Goal: Task Accomplishment & Management: Manage account settings

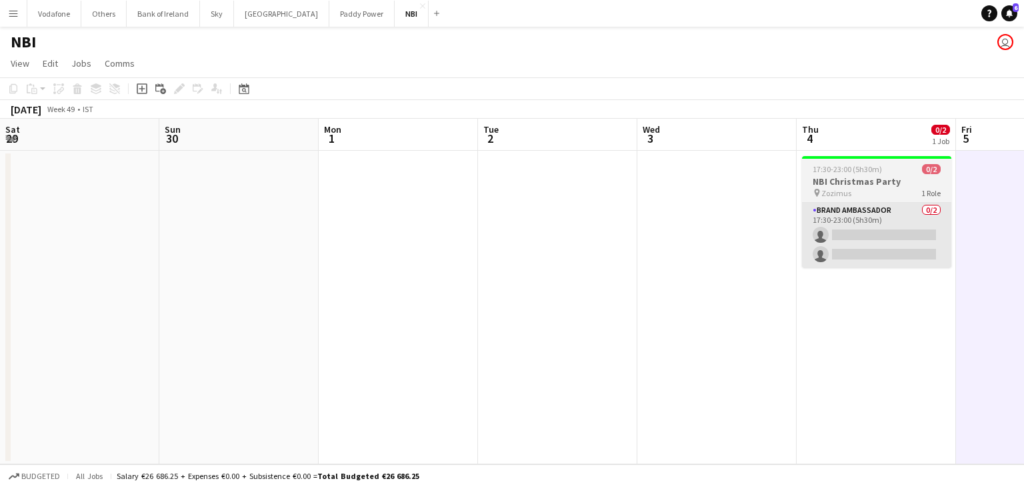
scroll to position [0, 452]
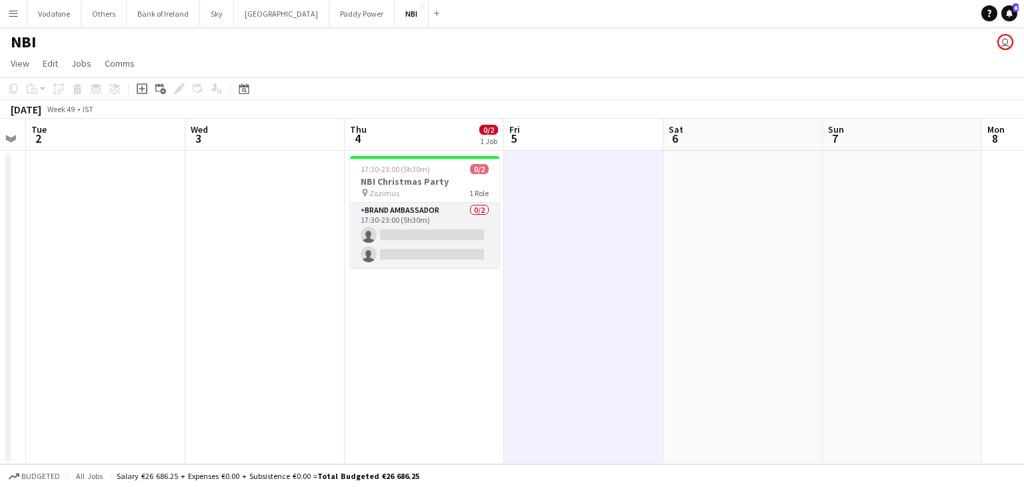
click at [449, 211] on app-card-role "Brand Ambassador 0/2 17:30-23:00 (5h30m) single-neutral-actions single-neutral-…" at bounding box center [424, 235] width 149 height 65
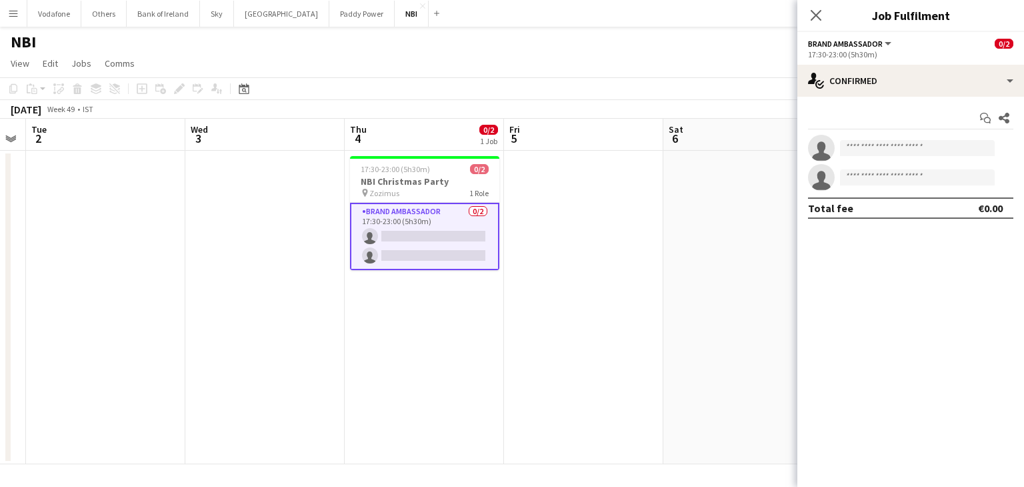
click at [612, 224] on app-date-cell at bounding box center [583, 307] width 159 height 313
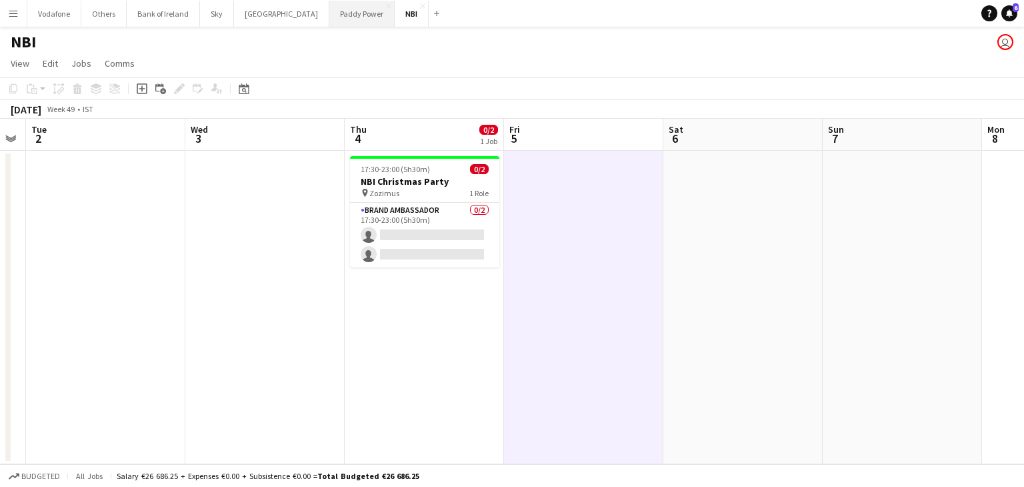
click at [329, 13] on button "Paddy Power Close" at bounding box center [361, 14] width 65 height 26
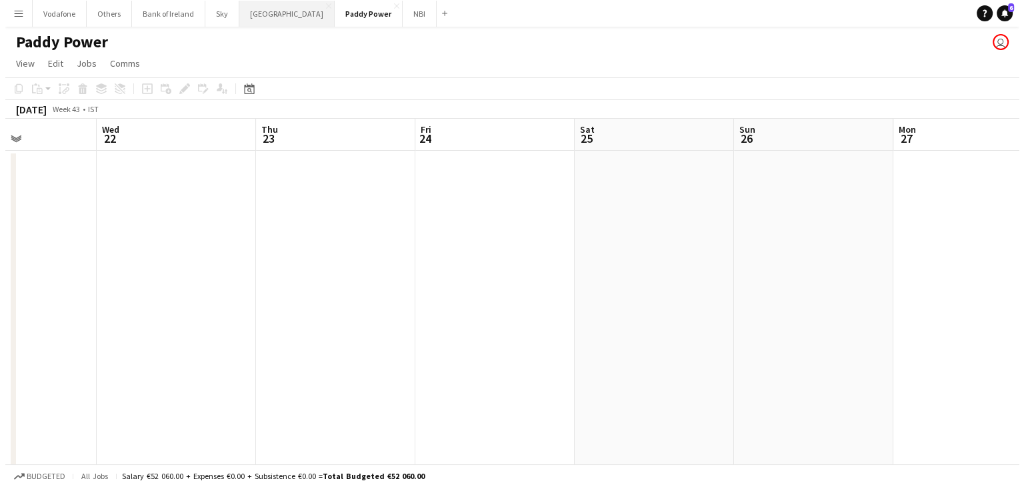
scroll to position [0, 385]
click at [281, 22] on button "[GEOGRAPHIC_DATA] Close" at bounding box center [281, 14] width 95 height 26
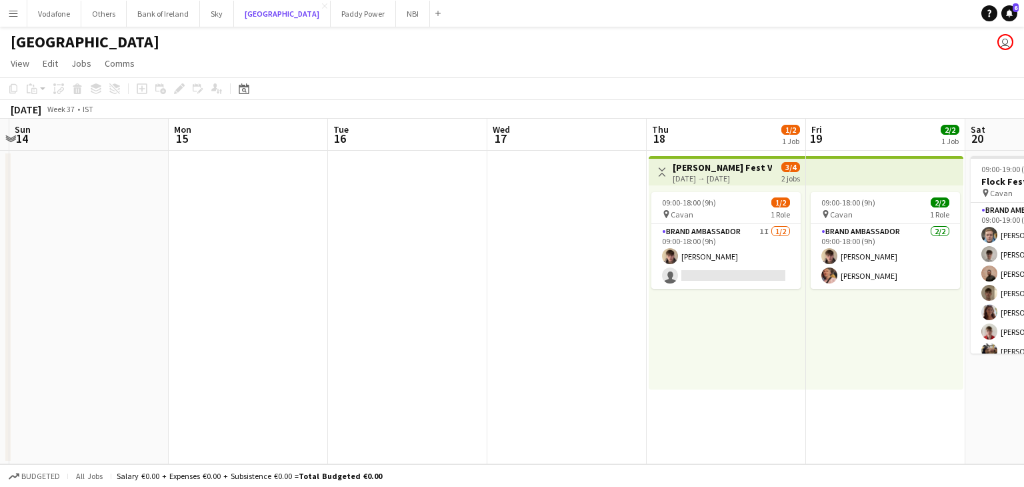
scroll to position [0, 310]
click at [396, 22] on button "NBI Close" at bounding box center [413, 14] width 34 height 26
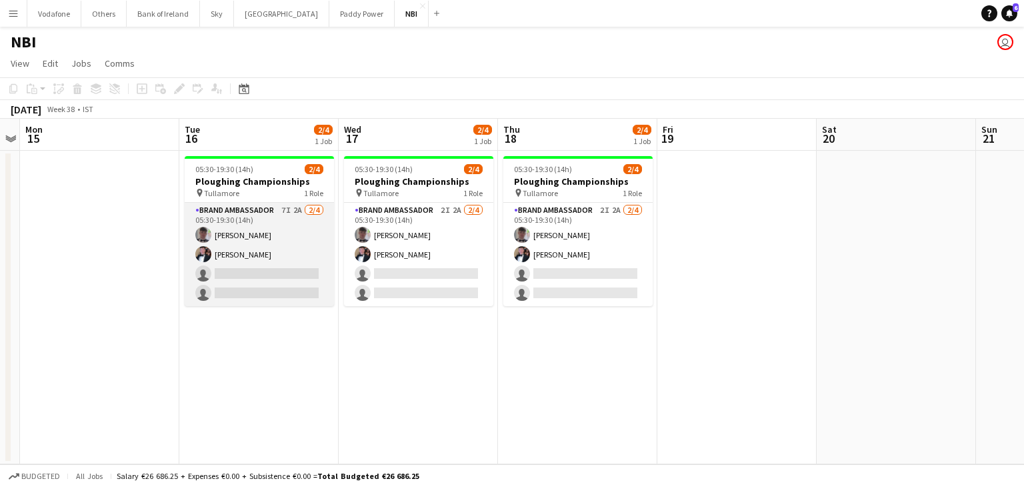
scroll to position [0, 297]
click at [276, 266] on app-card-role "Brand Ambassador 7I 2A [DATE] 05:30-19:30 (14h) [PERSON_NAME] [PERSON_NAME] sin…" at bounding box center [260, 254] width 149 height 103
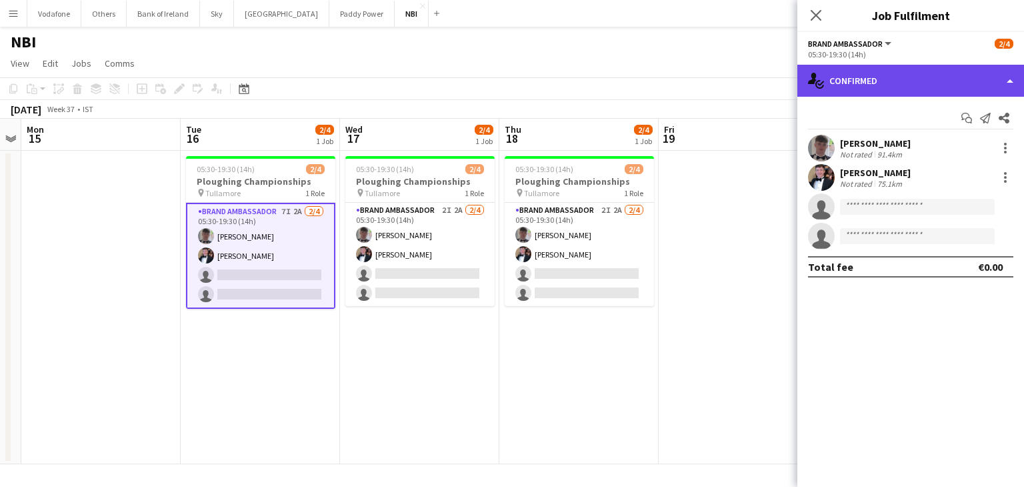
click at [861, 86] on div "single-neutral-actions-check-2 Confirmed" at bounding box center [910, 81] width 227 height 32
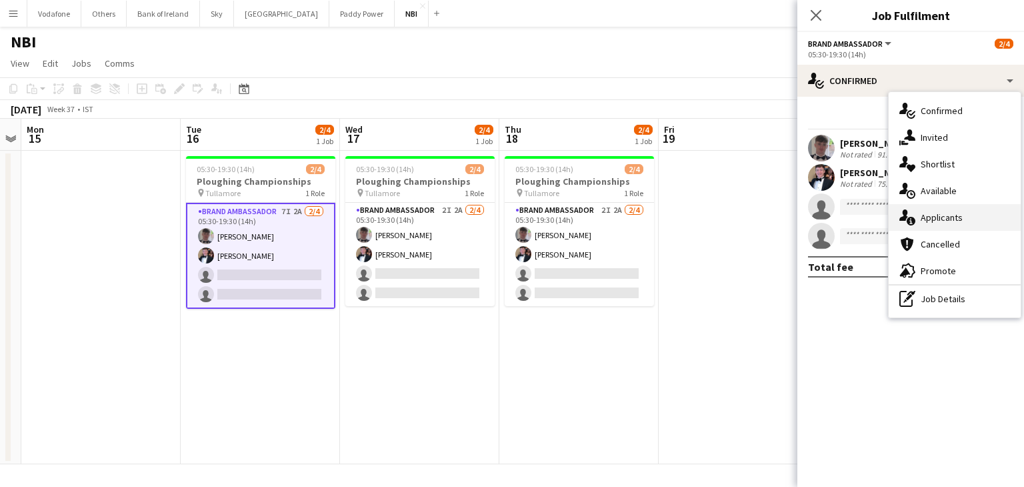
click at [910, 210] on icon "single-neutral-actions-information" at bounding box center [907, 217] width 16 height 16
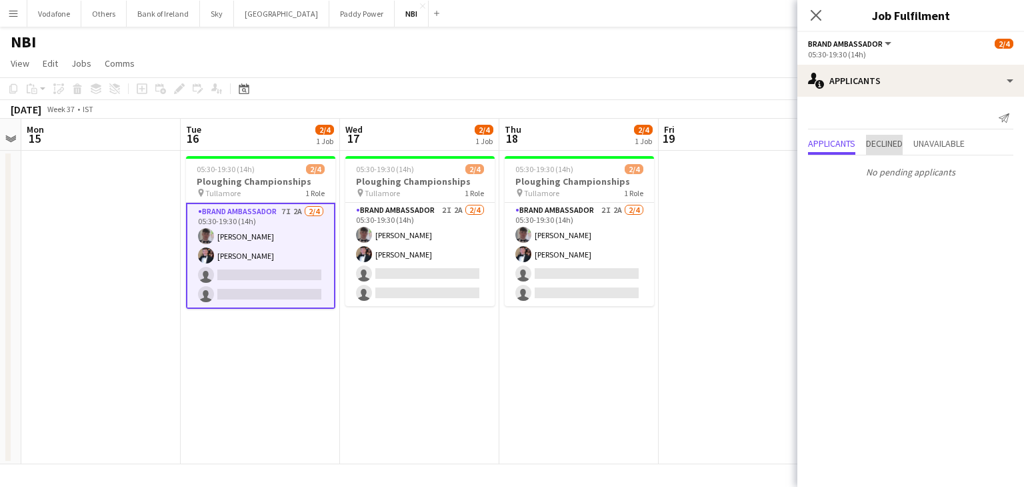
click at [889, 147] on span "Declined" at bounding box center [884, 143] width 37 height 9
click at [933, 124] on span "Unavailable" at bounding box center [938, 117] width 51 height 20
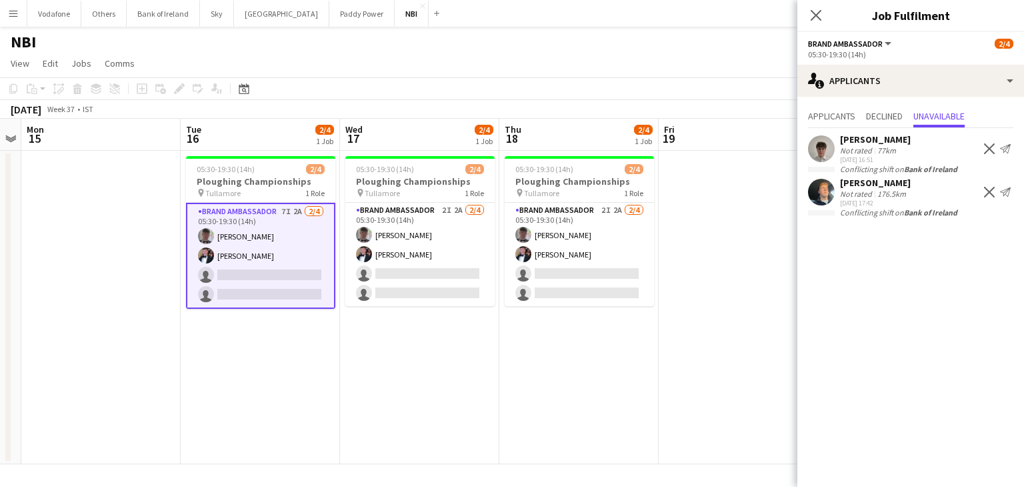
click at [751, 219] on app-date-cell at bounding box center [738, 307] width 159 height 313
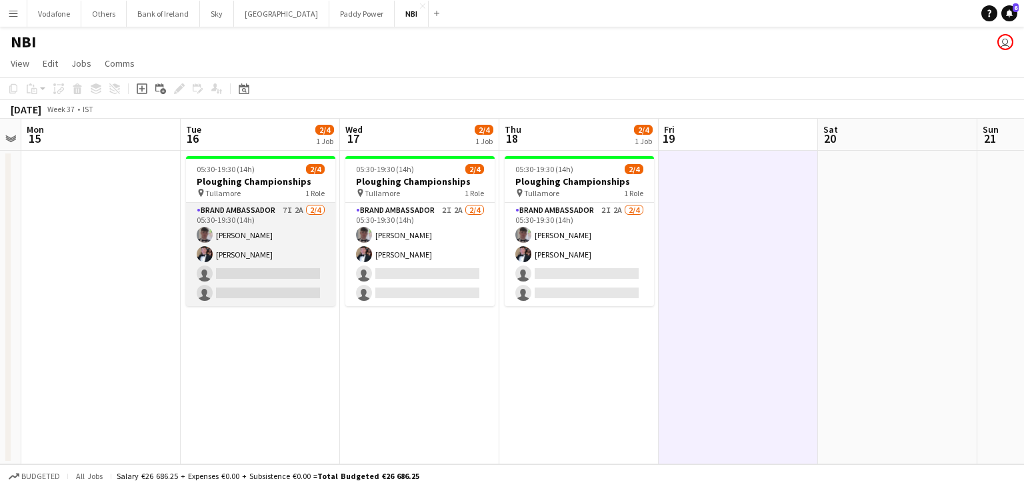
click at [255, 283] on app-card-role "Brand Ambassador 7I 2A [DATE] 05:30-19:30 (14h) [PERSON_NAME] [PERSON_NAME] sin…" at bounding box center [260, 254] width 149 height 103
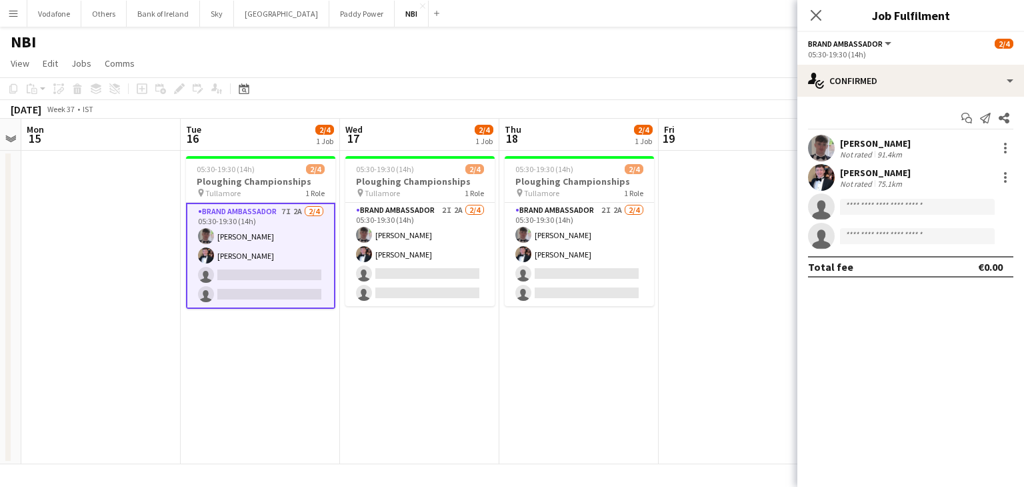
click at [685, 243] on app-date-cell at bounding box center [738, 307] width 159 height 313
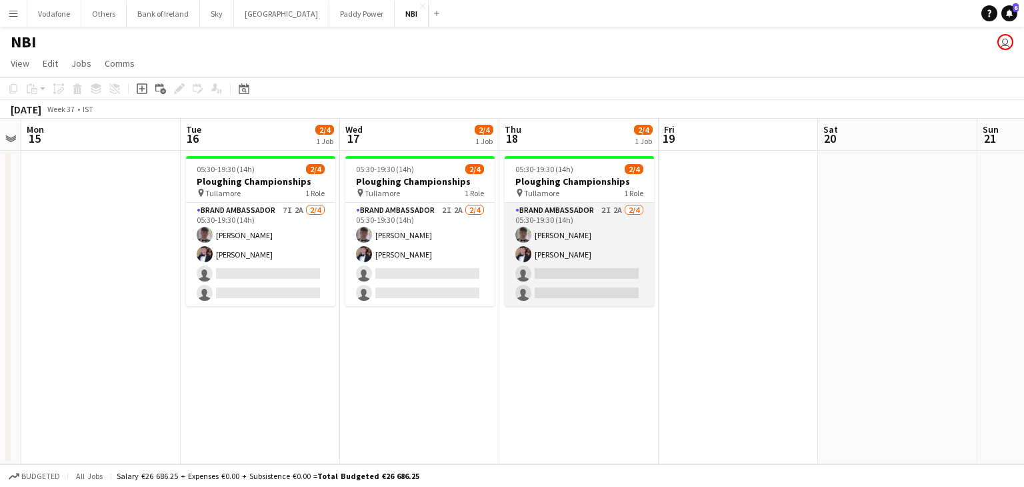
click at [559, 277] on app-card-role "Brand Ambassador 2I 2A [DATE] 05:30-19:30 (14h) [PERSON_NAME] [PERSON_NAME] sin…" at bounding box center [579, 254] width 149 height 103
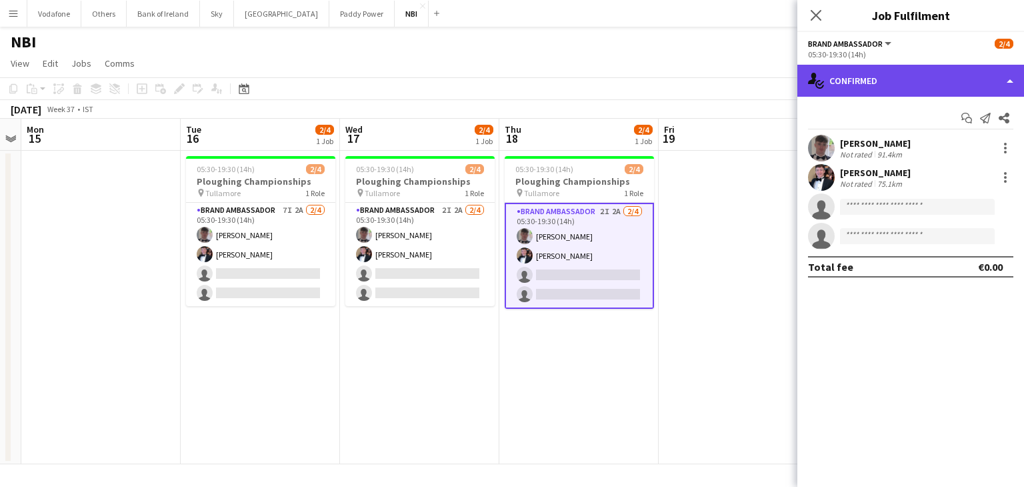
click at [883, 86] on div "single-neutral-actions-check-2 Confirmed" at bounding box center [910, 81] width 227 height 32
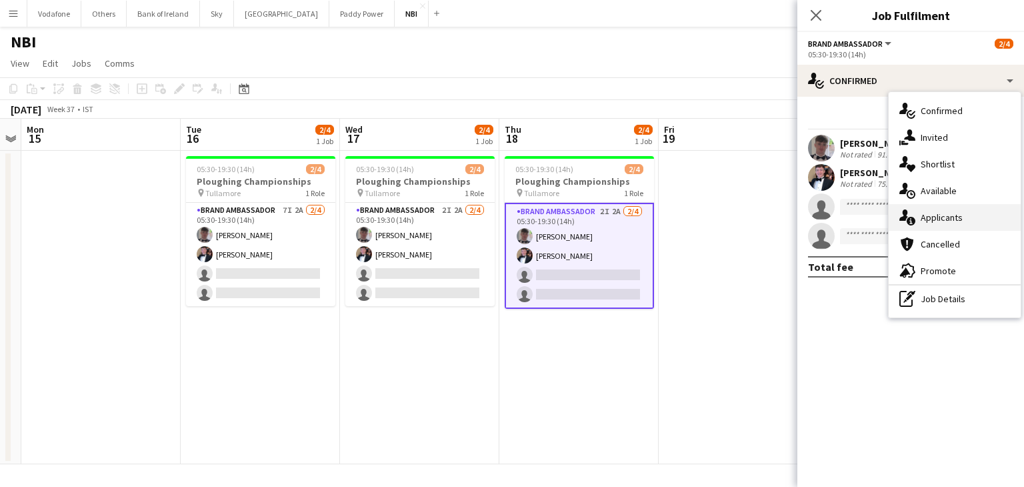
click at [925, 213] on div "single-neutral-actions-information Applicants" at bounding box center [955, 217] width 132 height 27
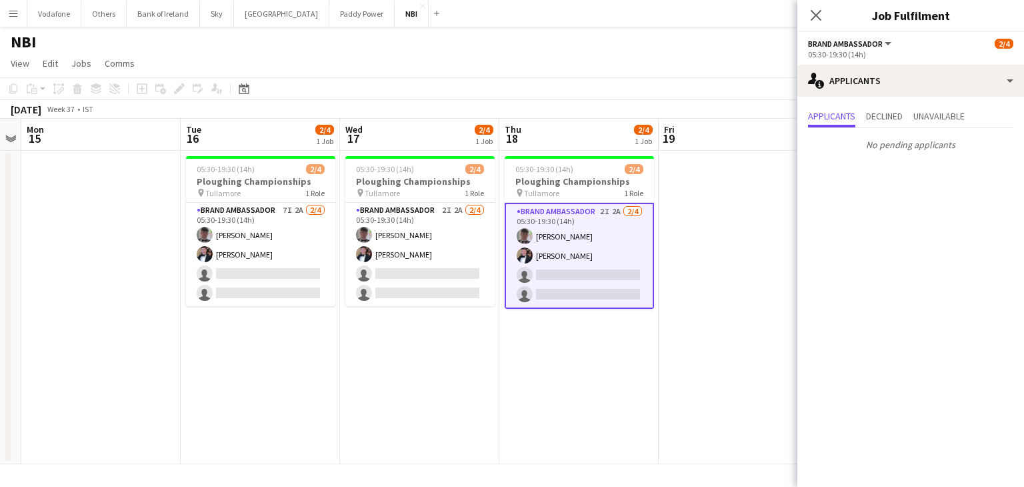
click at [722, 255] on app-date-cell at bounding box center [738, 307] width 159 height 313
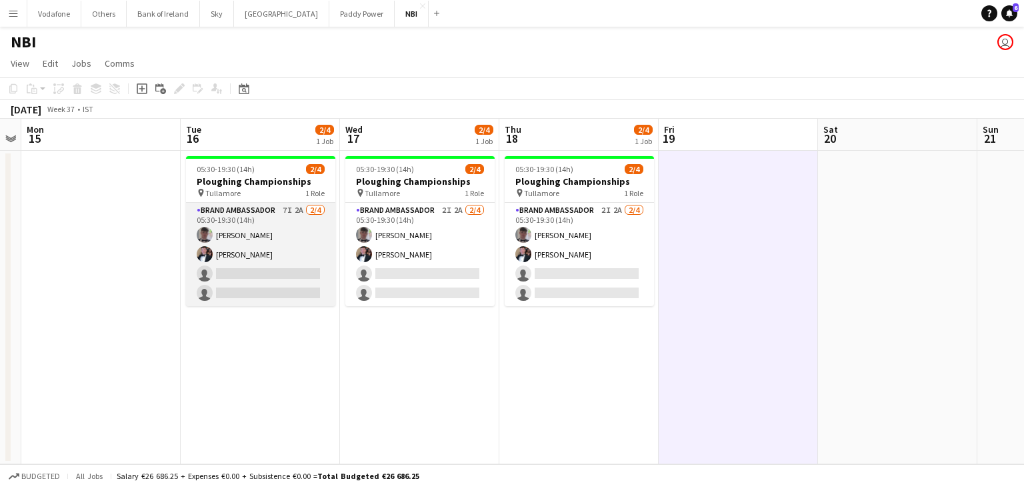
click at [311, 247] on app-card-role "Brand Ambassador 7I 2A [DATE] 05:30-19:30 (14h) [PERSON_NAME] [PERSON_NAME] sin…" at bounding box center [260, 254] width 149 height 103
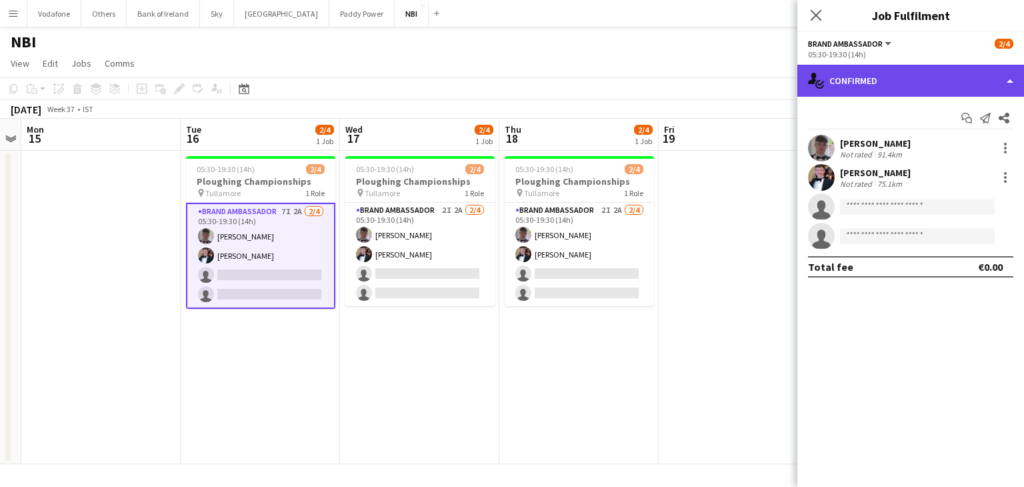
click at [944, 75] on div "single-neutral-actions-check-2 Confirmed" at bounding box center [910, 81] width 227 height 32
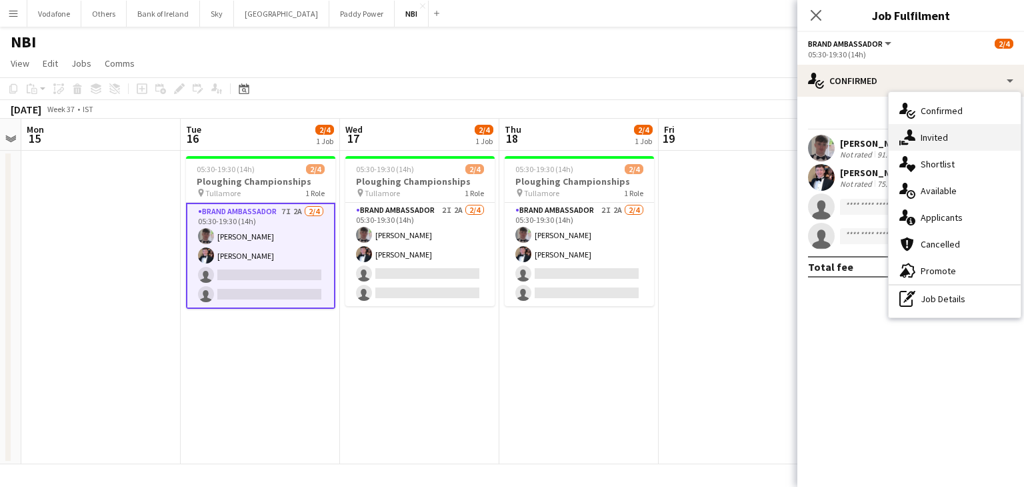
click at [955, 137] on div "single-neutral-actions-share-1 Invited" at bounding box center [955, 137] width 132 height 27
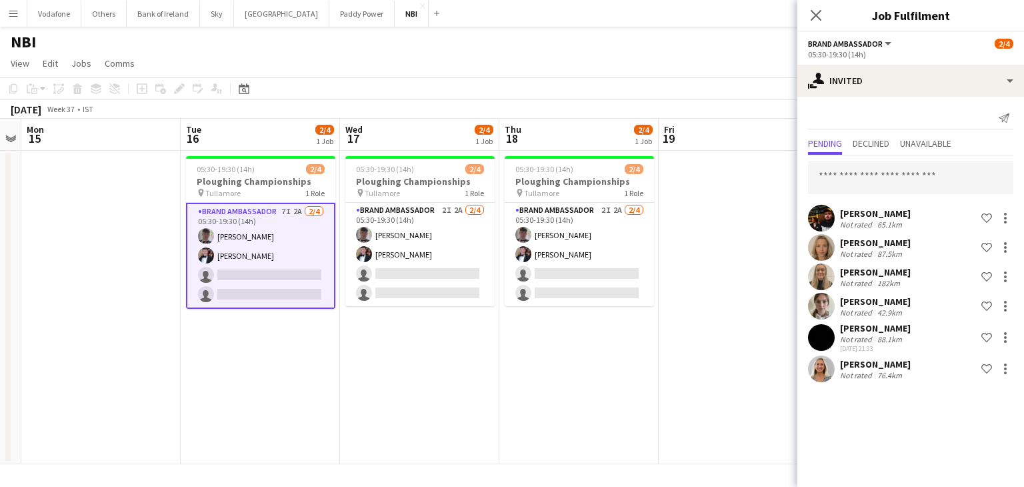
click at [819, 371] on app-user-avatar at bounding box center [821, 368] width 27 height 27
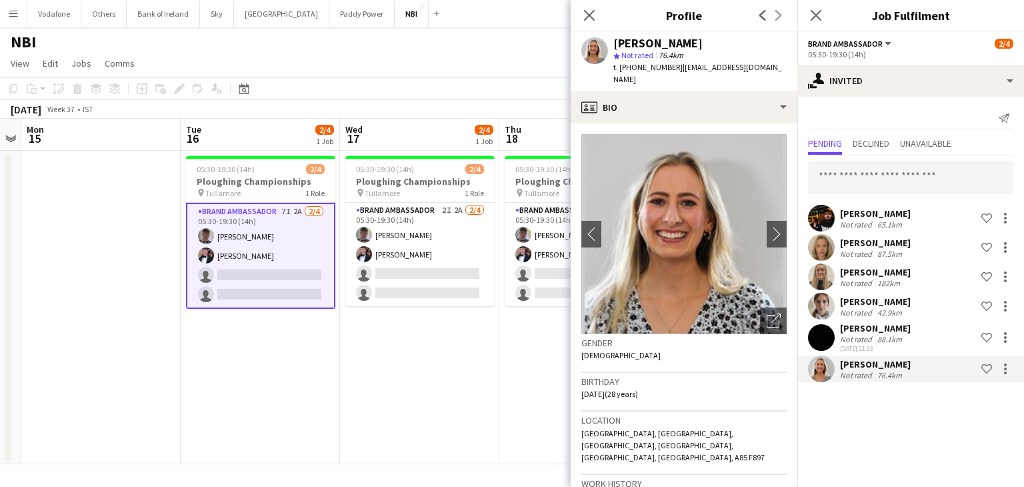
click at [351, 383] on app-date-cell "05:30-19:30 (14h) 2/4 Ploughing Championships pin Tullamore 1 Role Brand Ambass…" at bounding box center [419, 307] width 159 height 313
